Goal: Entertainment & Leisure: Browse casually

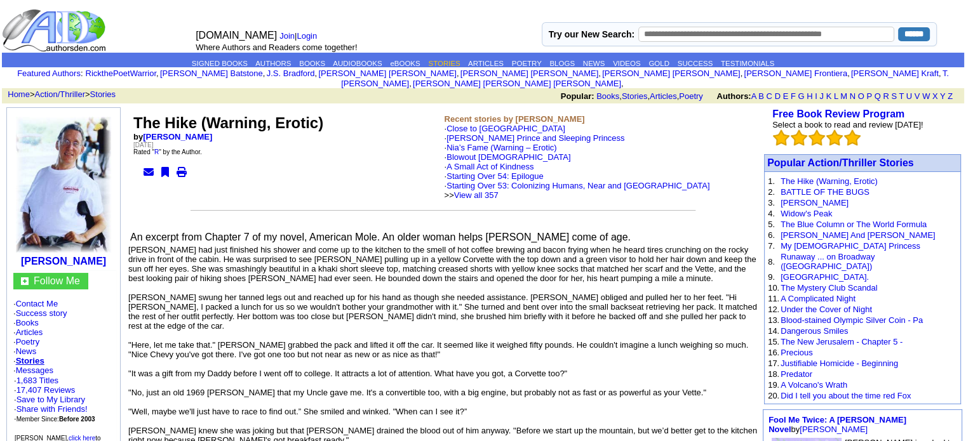
click at [437, 62] on link "STORIES" at bounding box center [444, 64] width 32 height 8
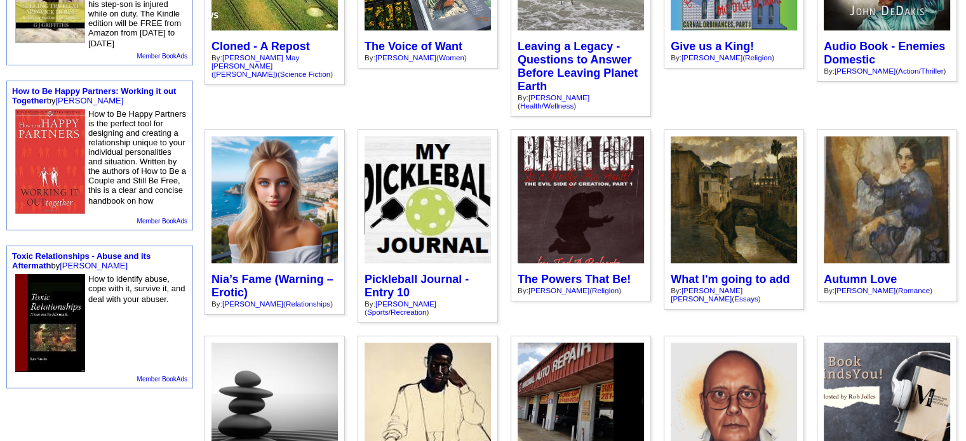
scroll to position [1021, 0]
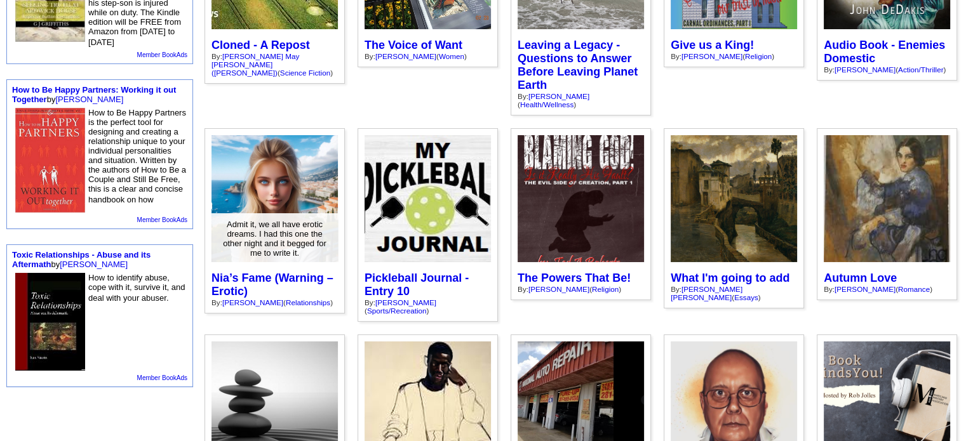
click at [285, 230] on div "Admit it, we all have erotic dreams. I had this one the other night and it begg…" at bounding box center [274, 238] width 126 height 51
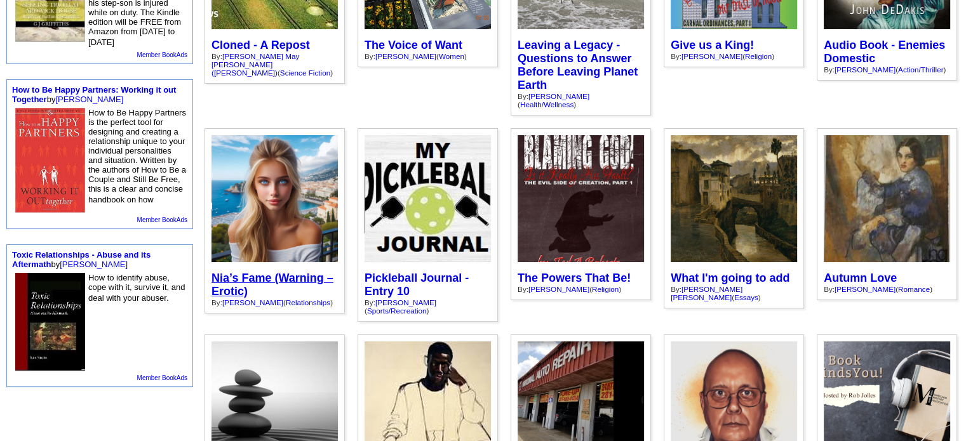
click at [246, 272] on link "Nia’s Fame (Warning – Erotic)" at bounding box center [272, 285] width 122 height 26
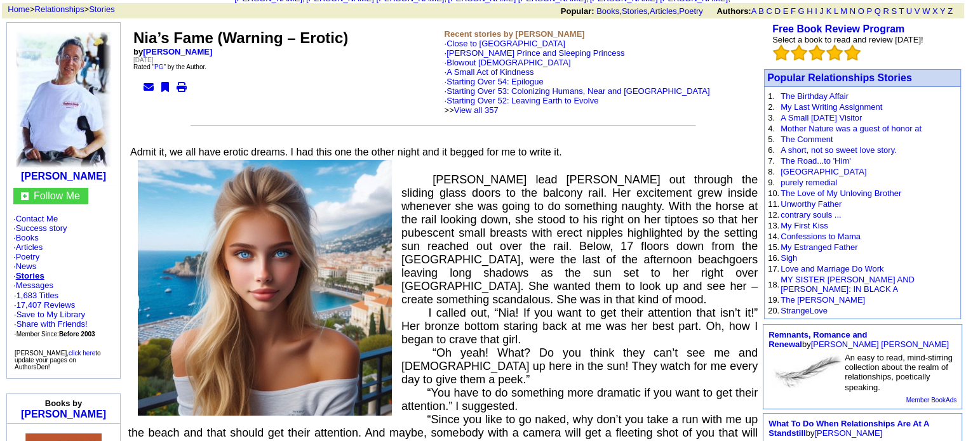
scroll to position [63, 0]
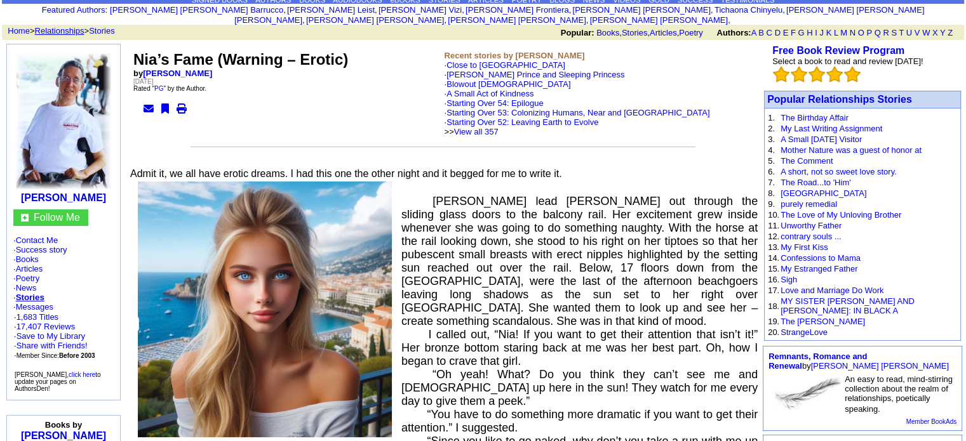
click at [69, 26] on link "Relationships" at bounding box center [60, 31] width 50 height 10
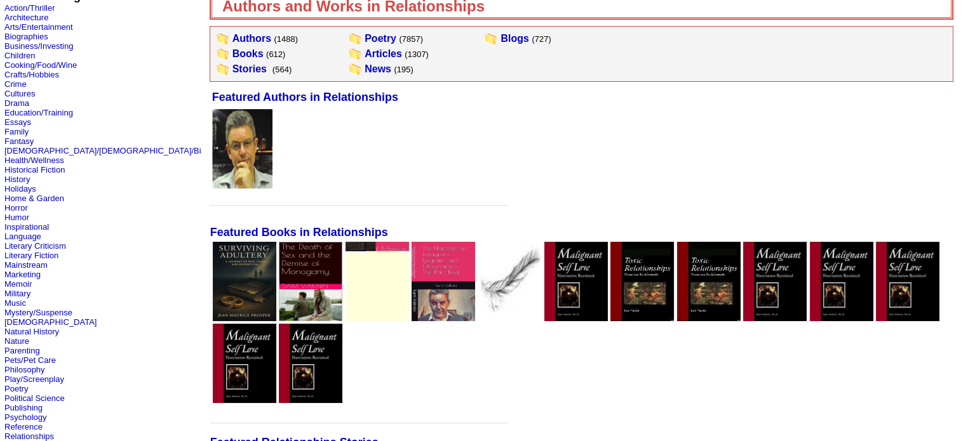
scroll to position [63, 0]
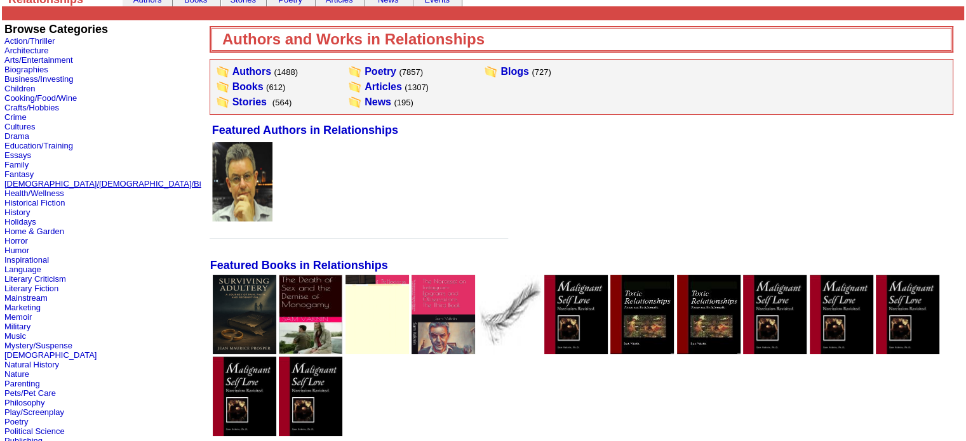
click at [32, 185] on link "[DEMOGRAPHIC_DATA]/[DEMOGRAPHIC_DATA]/Bi" at bounding box center [102, 184] width 197 height 10
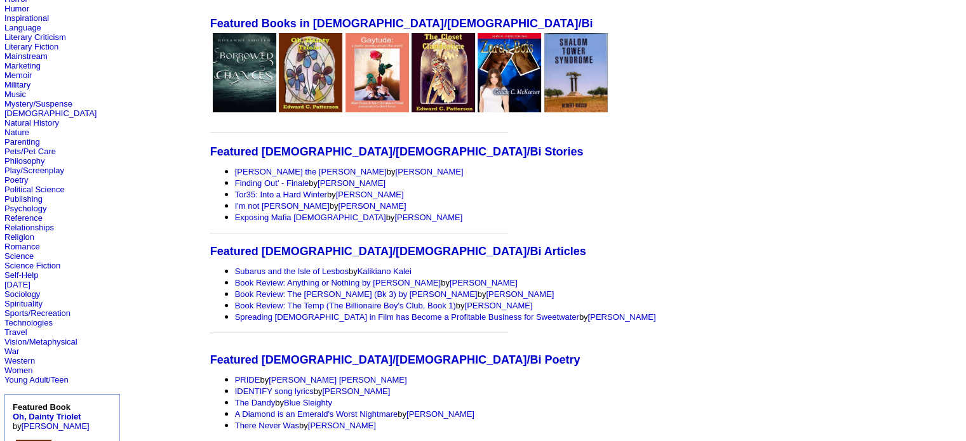
scroll to position [288, 0]
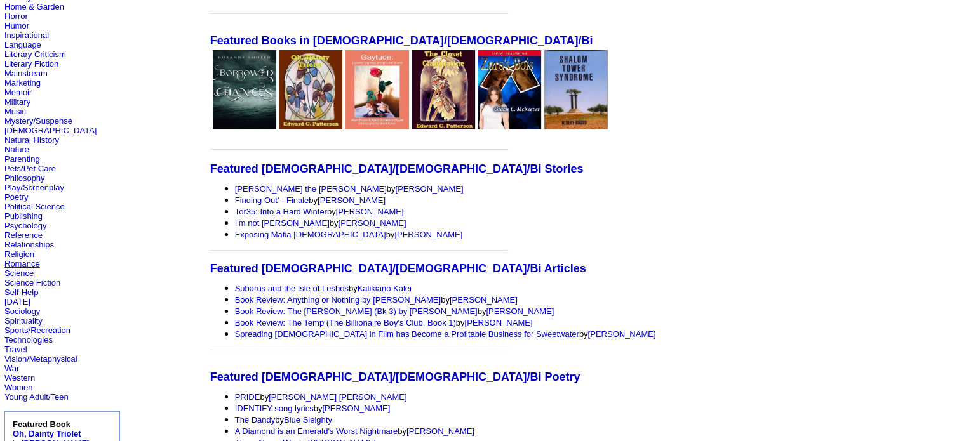
click at [36, 268] on link "Romance" at bounding box center [22, 264] width 36 height 10
